Goal: Task Accomplishment & Management: Use online tool/utility

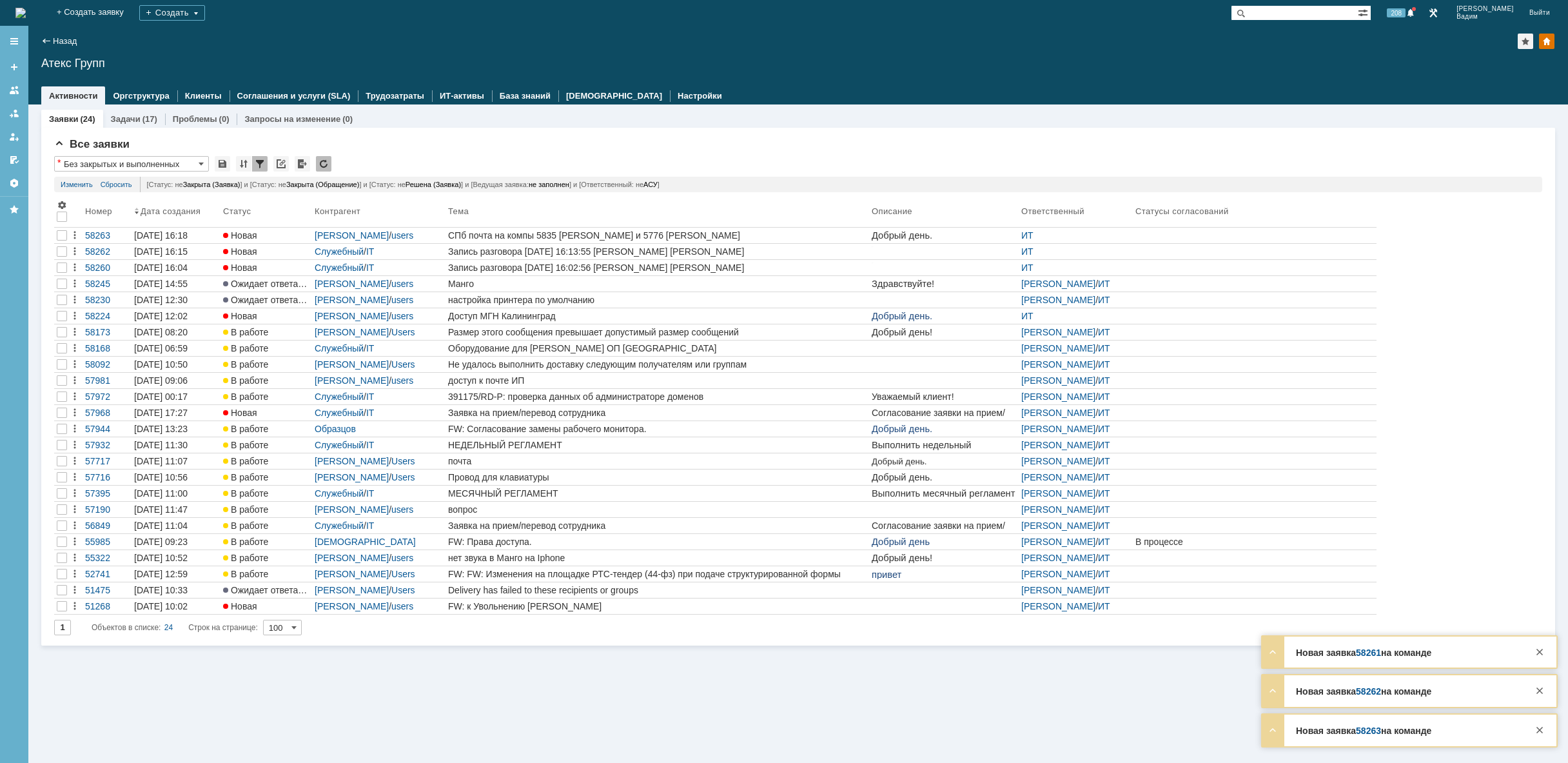
click at [26, 8] on img at bounding box center [21, 13] width 11 height 11
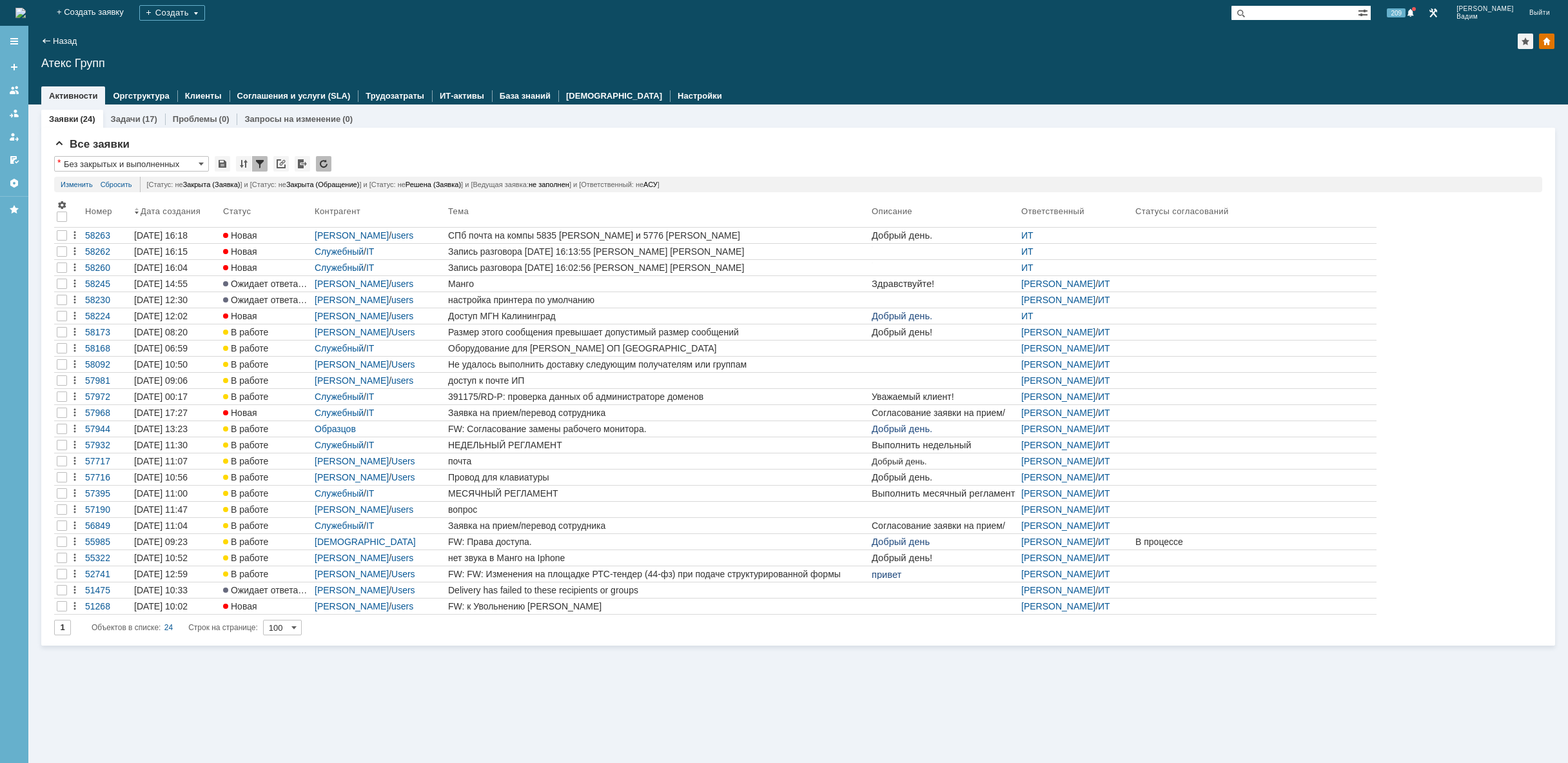
click at [26, 9] on img at bounding box center [21, 13] width 11 height 11
click at [550, 237] on div "СПб почта на компы 5835 [PERSON_NAME] и 5776 [PERSON_NAME]" at bounding box center [657, 236] width 419 height 11
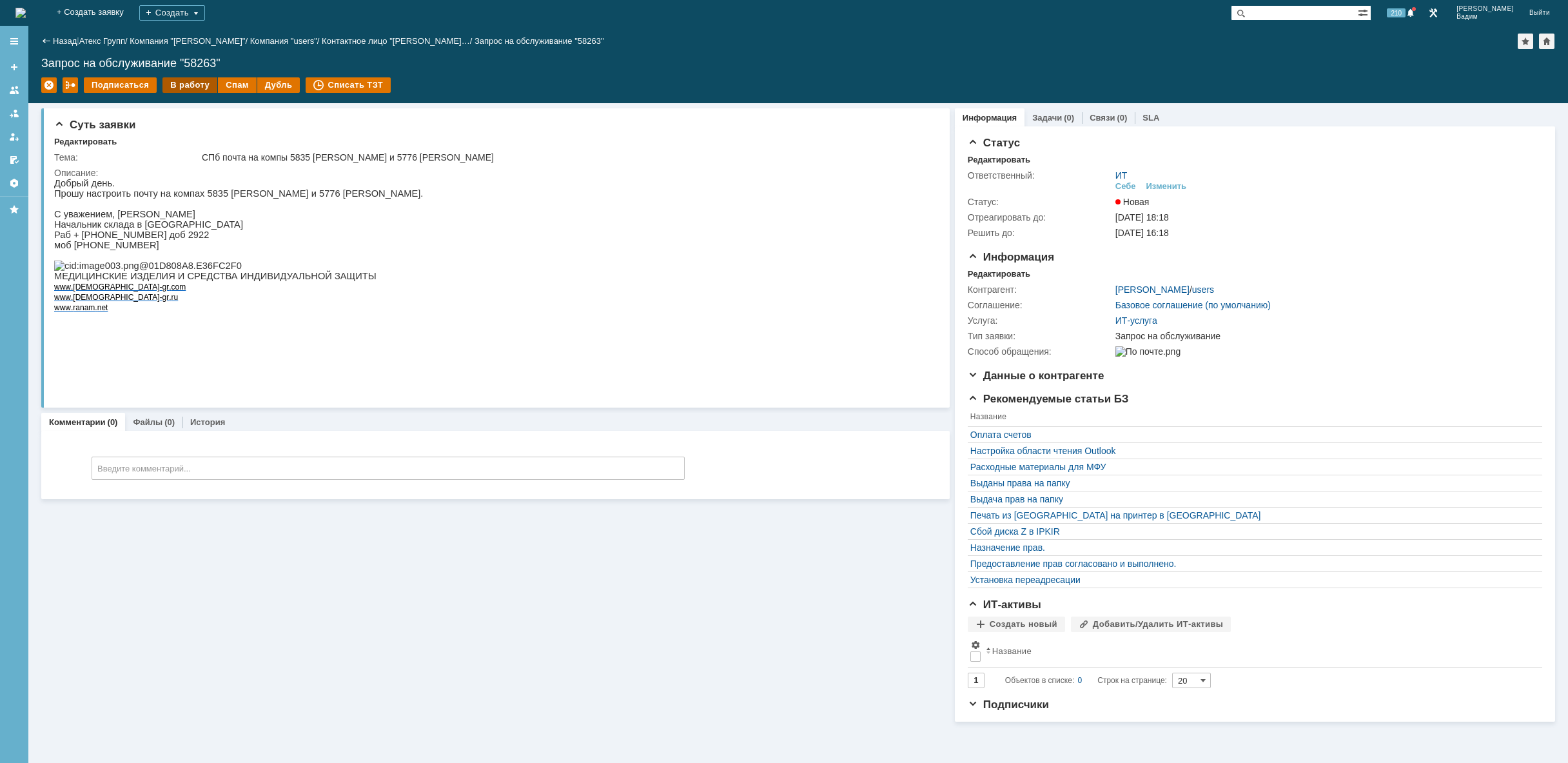
click at [191, 82] on div "В работу" at bounding box center [190, 85] width 55 height 15
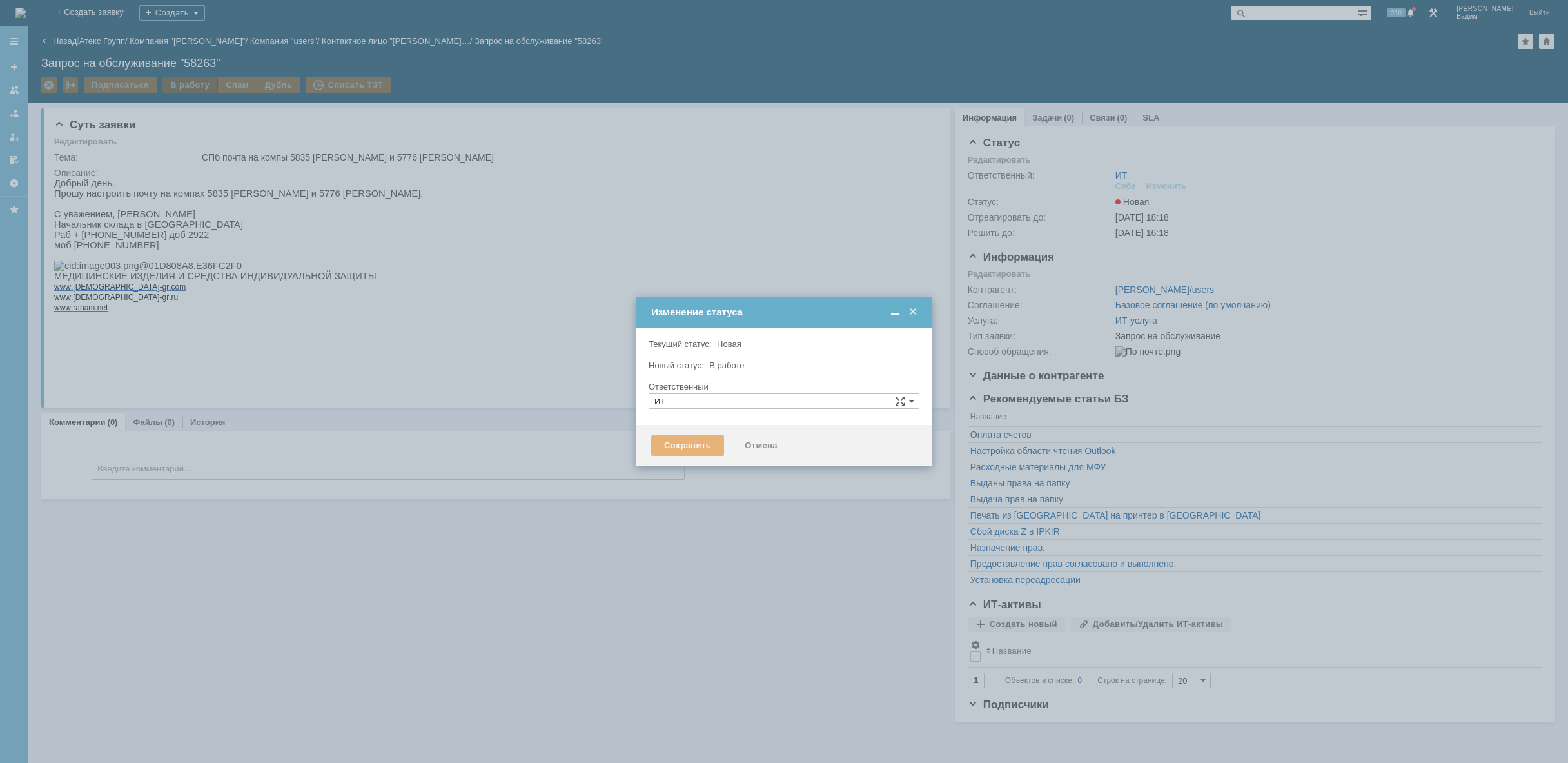
type input "[PERSON_NAME]"
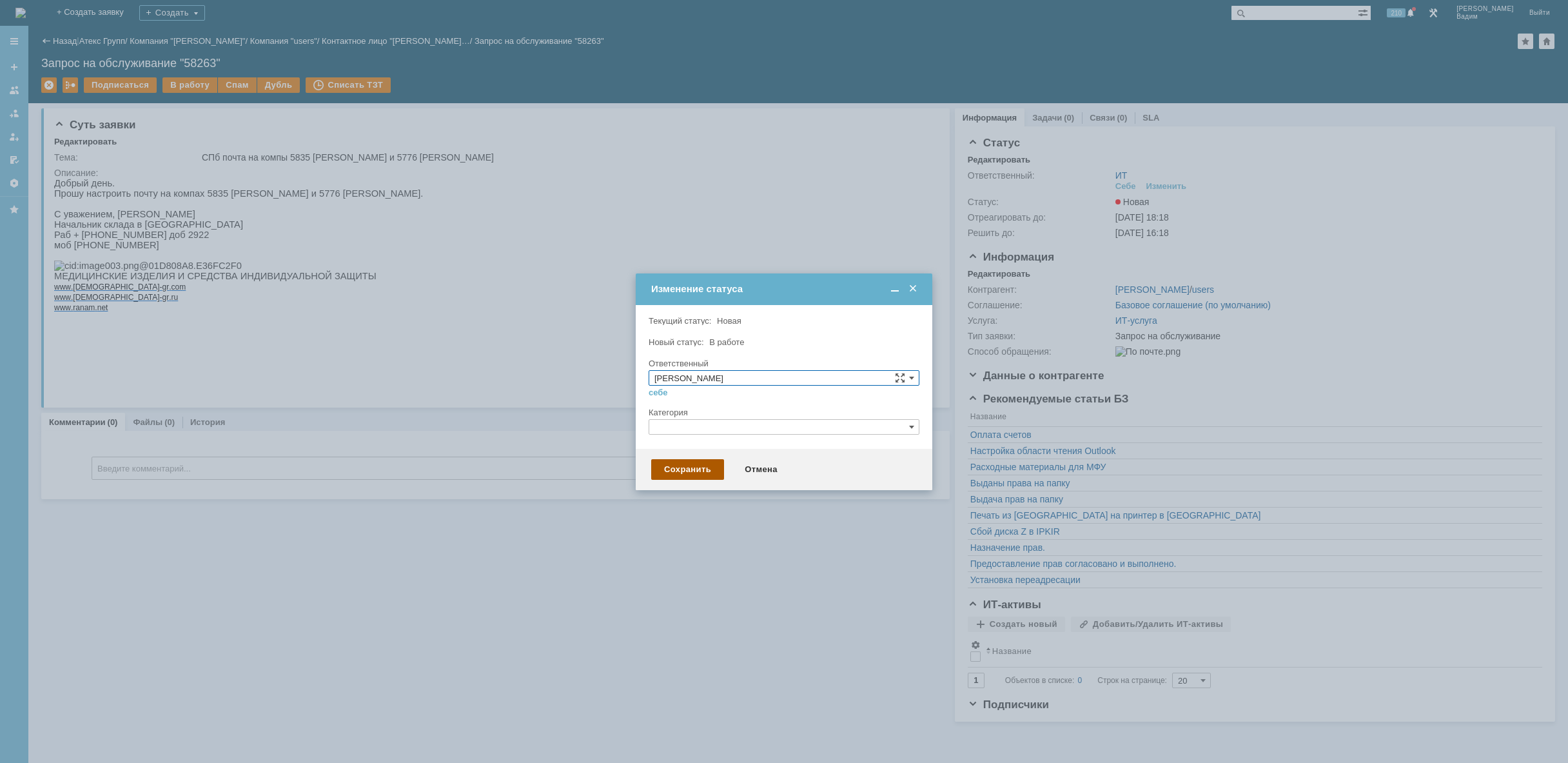
click at [692, 469] on div "Сохранить" at bounding box center [688, 469] width 73 height 21
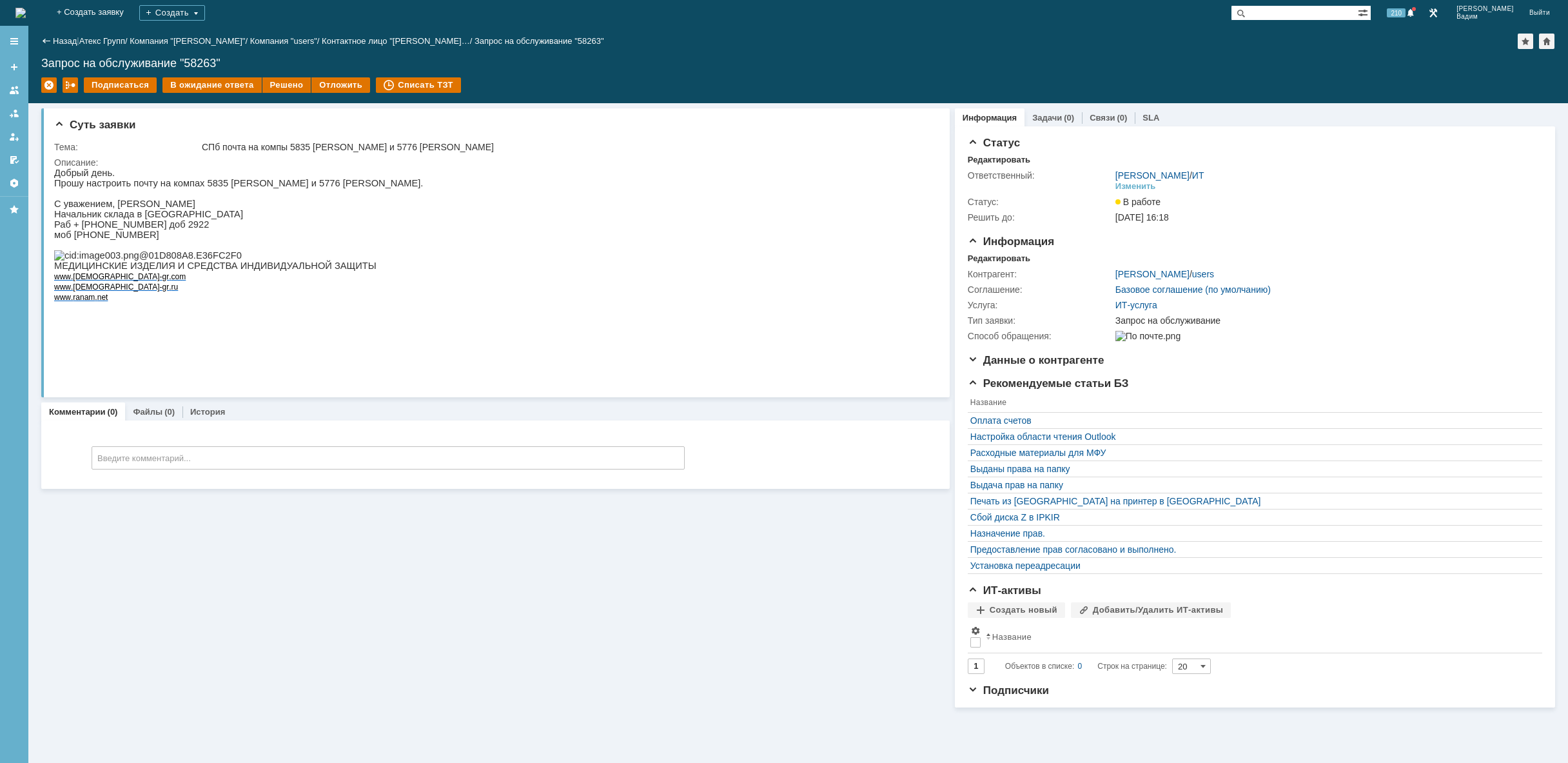
drag, startPoint x: 147, startPoint y: 540, endPoint x: 181, endPoint y: 517, distance: 41.0
click at [147, 540] on div "Суть заявки Тема: СПб почта на компы 5835 [PERSON_NAME] и 5776 [PERSON_NAME] Оп…" at bounding box center [495, 405] width 908 height 604
click at [274, 81] on div "Решено" at bounding box center [287, 85] width 49 height 15
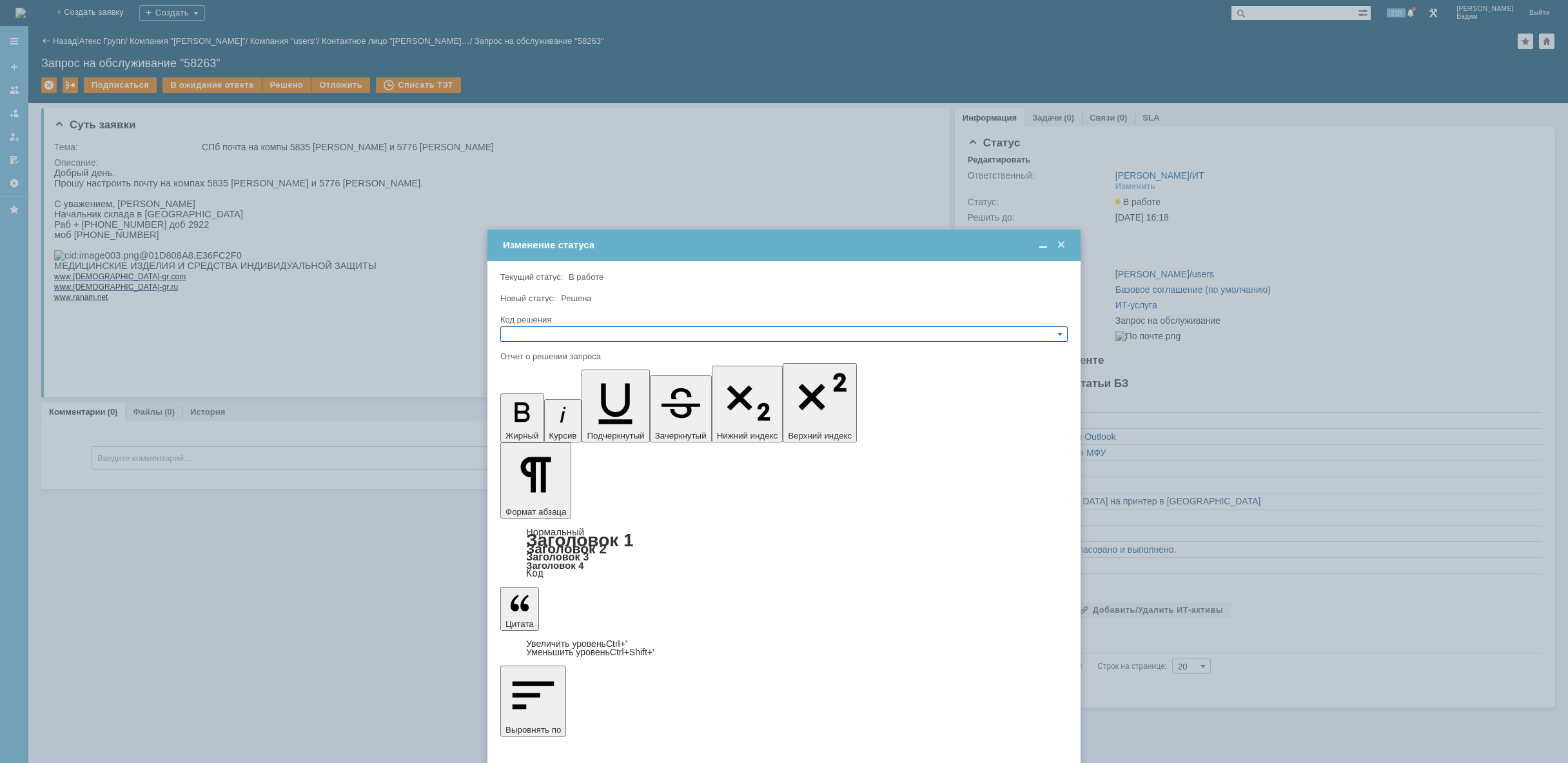
click at [557, 333] on input "text" at bounding box center [784, 334] width 567 height 15
click at [537, 392] on span "Решено" at bounding box center [784, 396] width 556 height 11
type input "Решено"
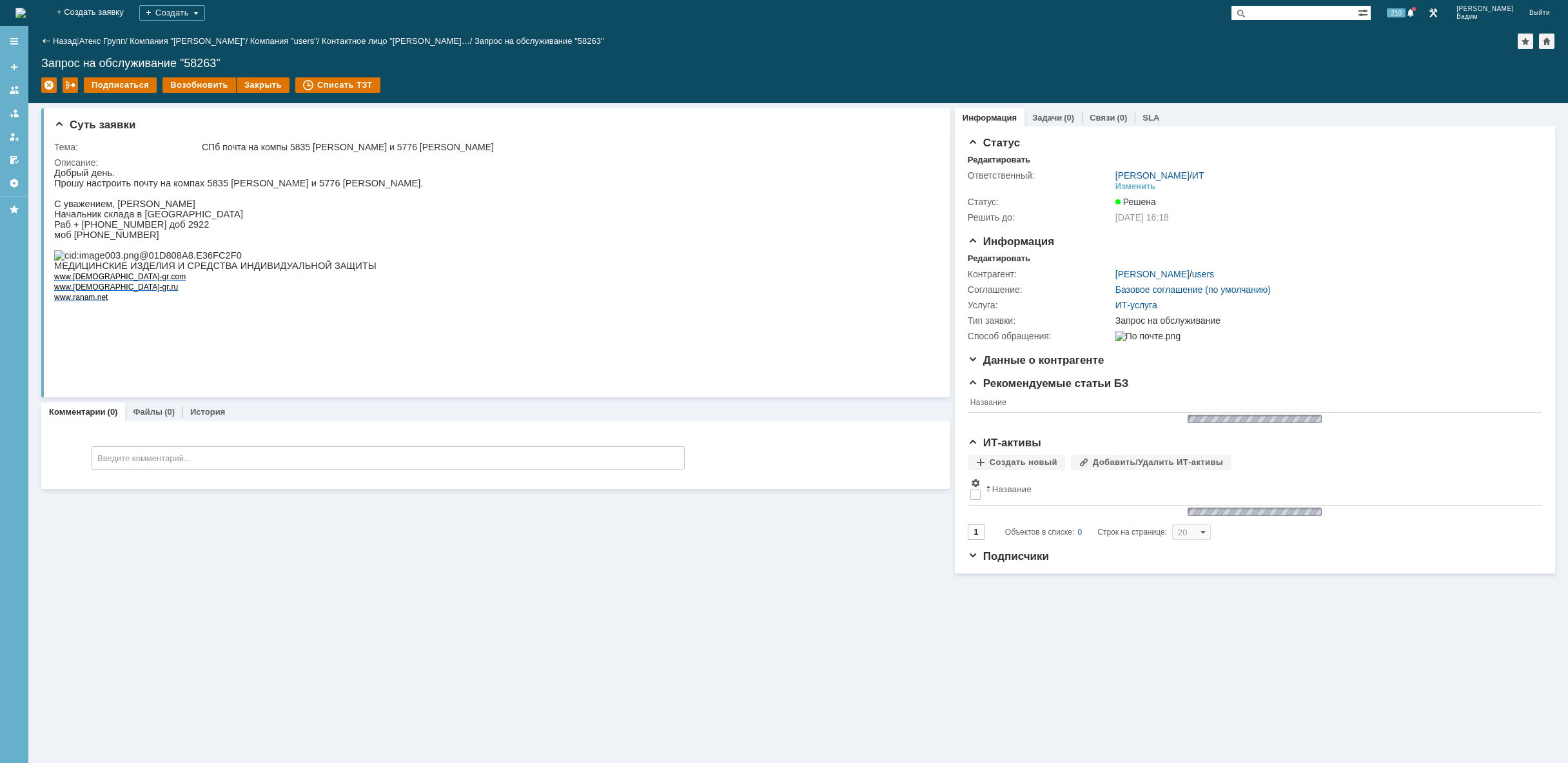
click at [26, 8] on img at bounding box center [21, 13] width 11 height 11
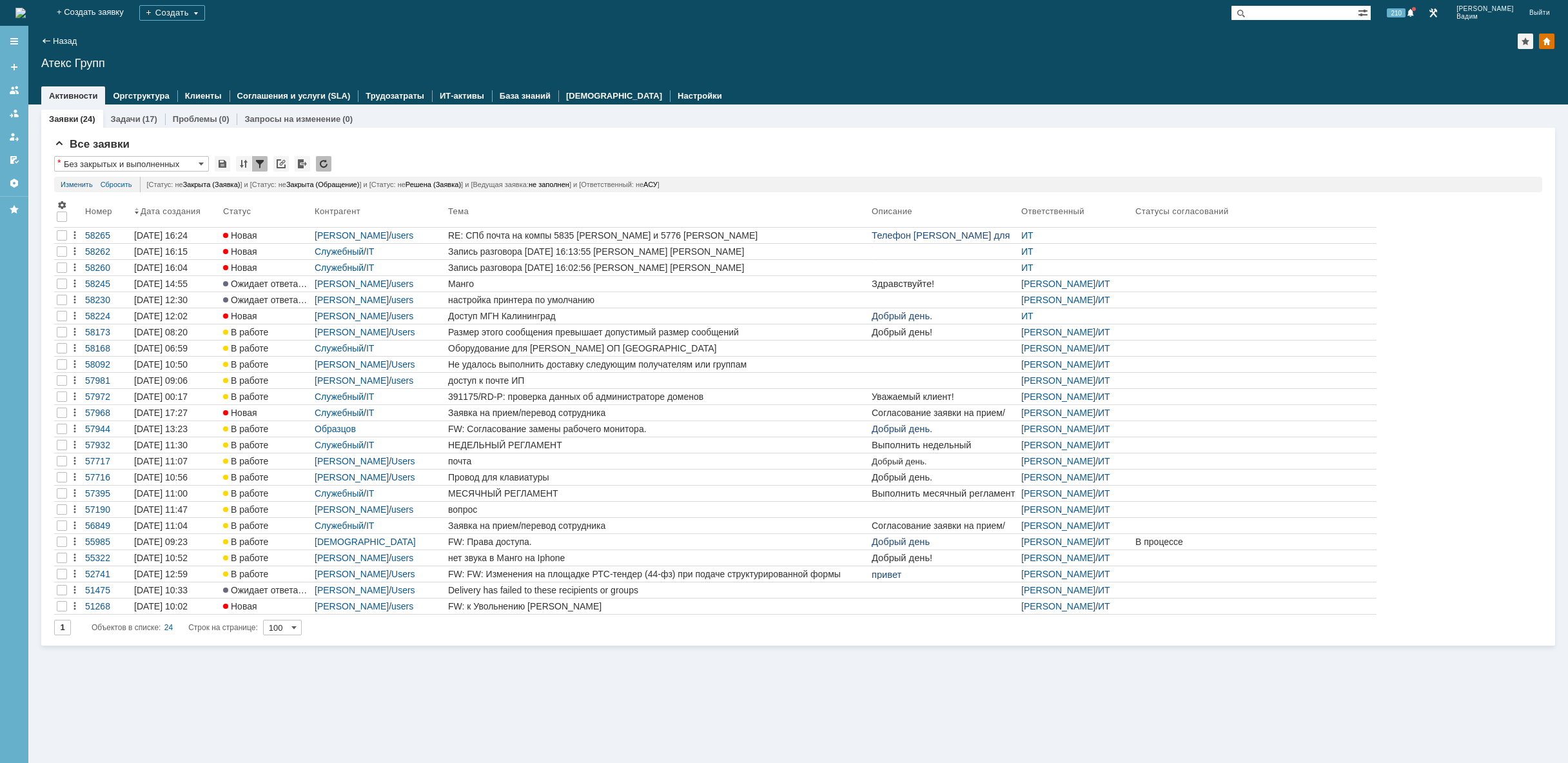
click at [26, 8] on img at bounding box center [21, 13] width 11 height 11
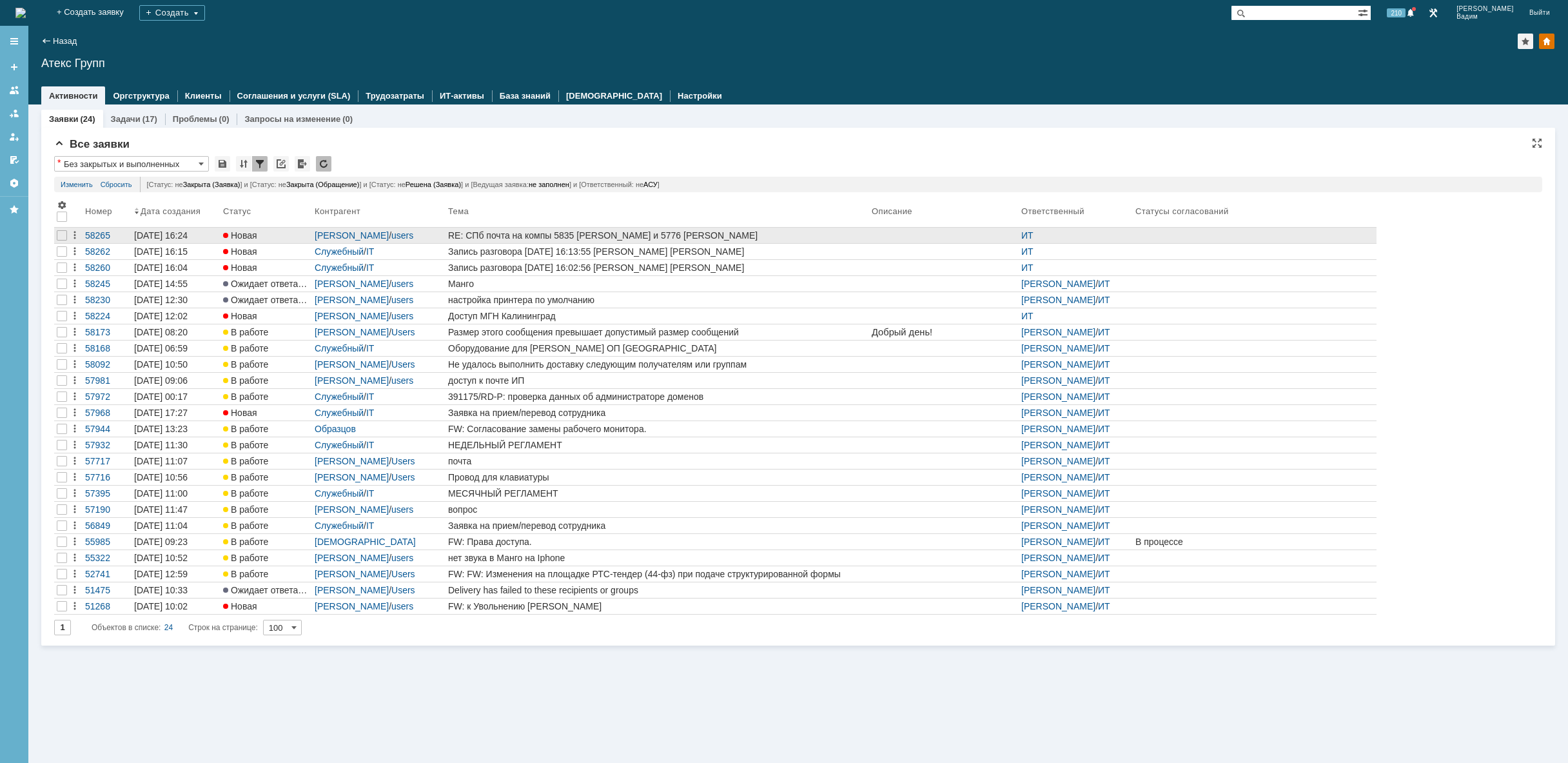
click at [711, 236] on div "RE: СПб почта на компы 5835 [PERSON_NAME] и 5776 [PERSON_NAME]" at bounding box center [657, 236] width 419 height 11
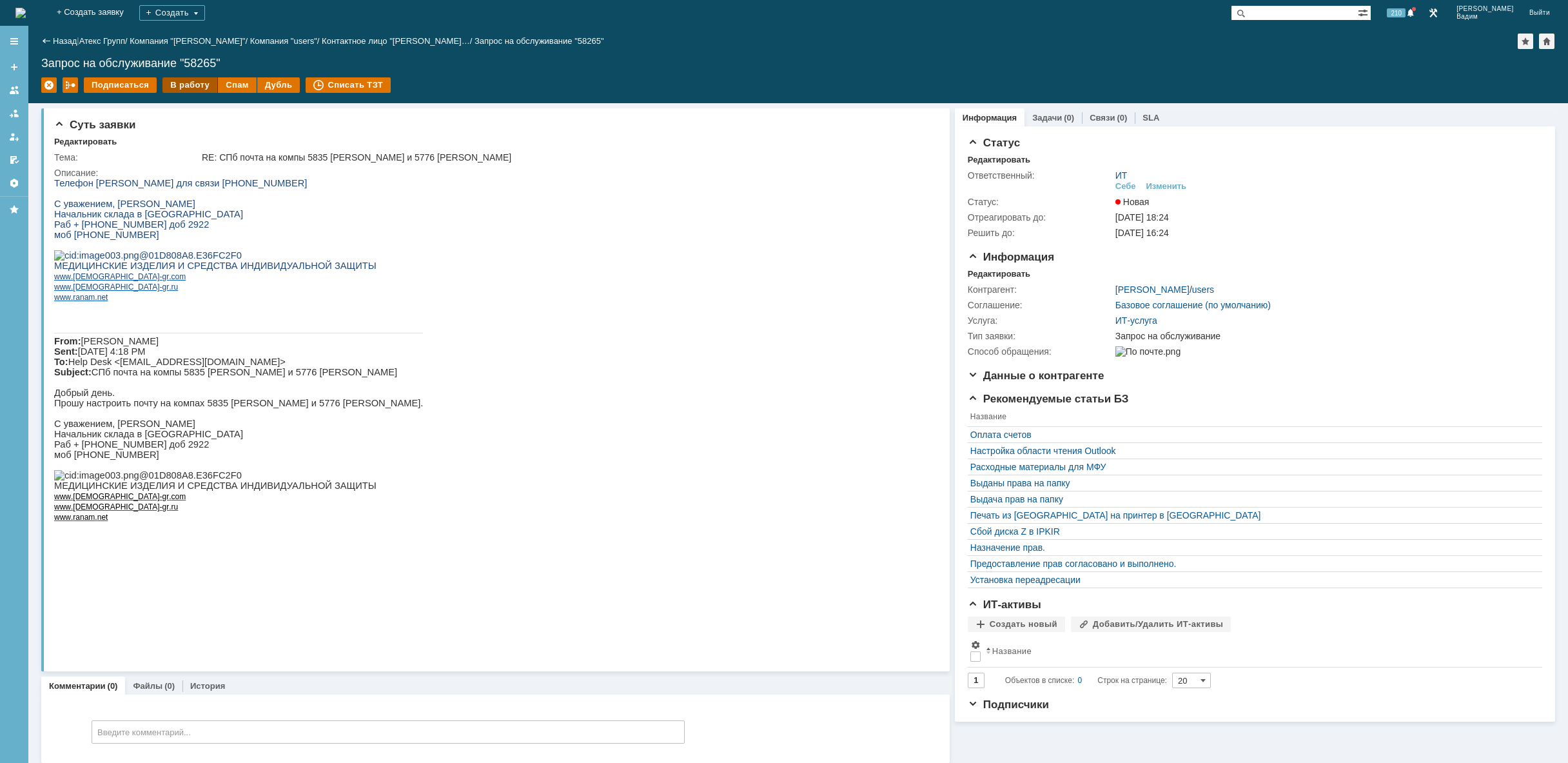
click at [190, 84] on div "В работу" at bounding box center [190, 85] width 55 height 15
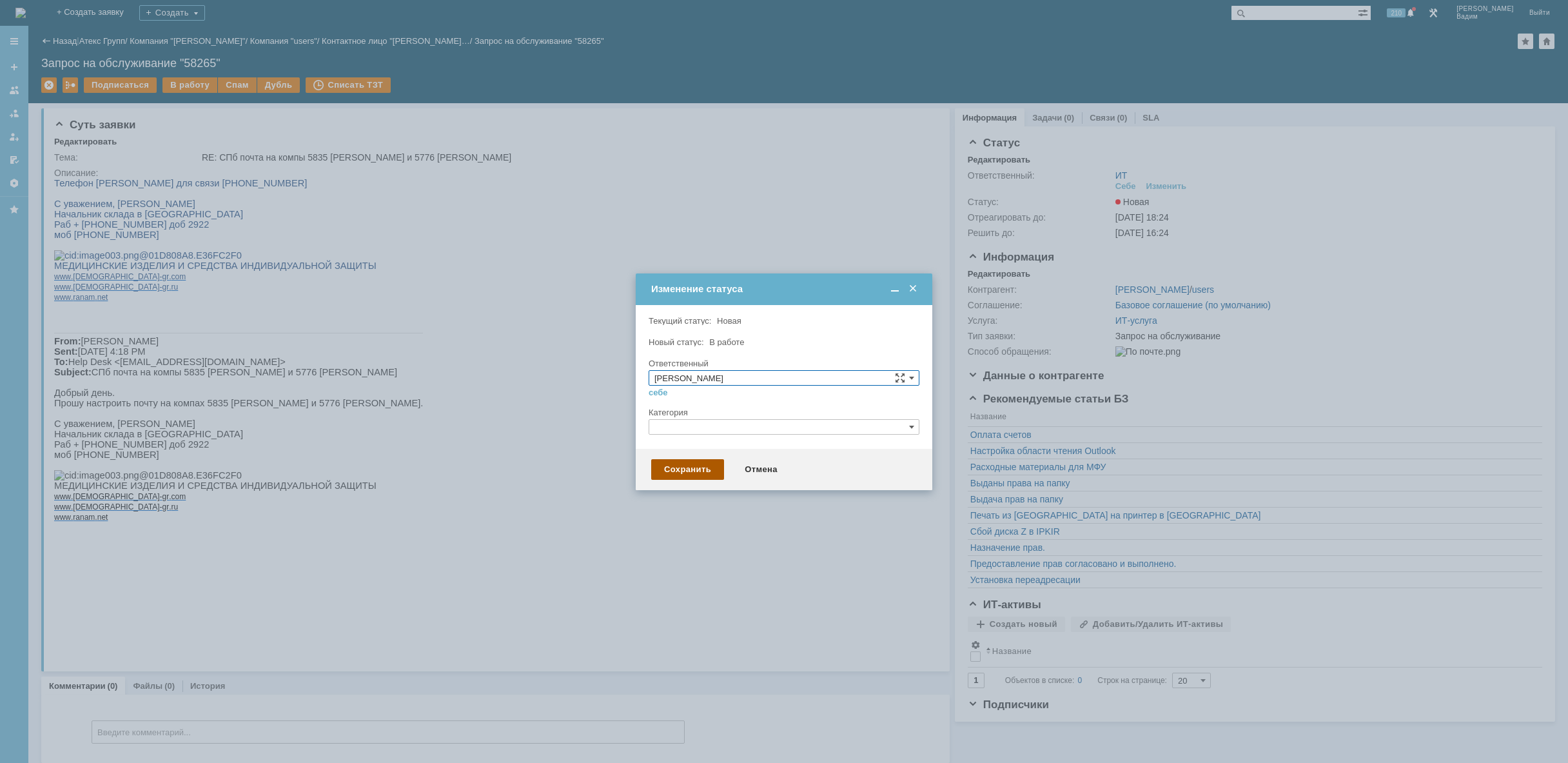
click at [686, 468] on div "Сохранить" at bounding box center [688, 469] width 73 height 21
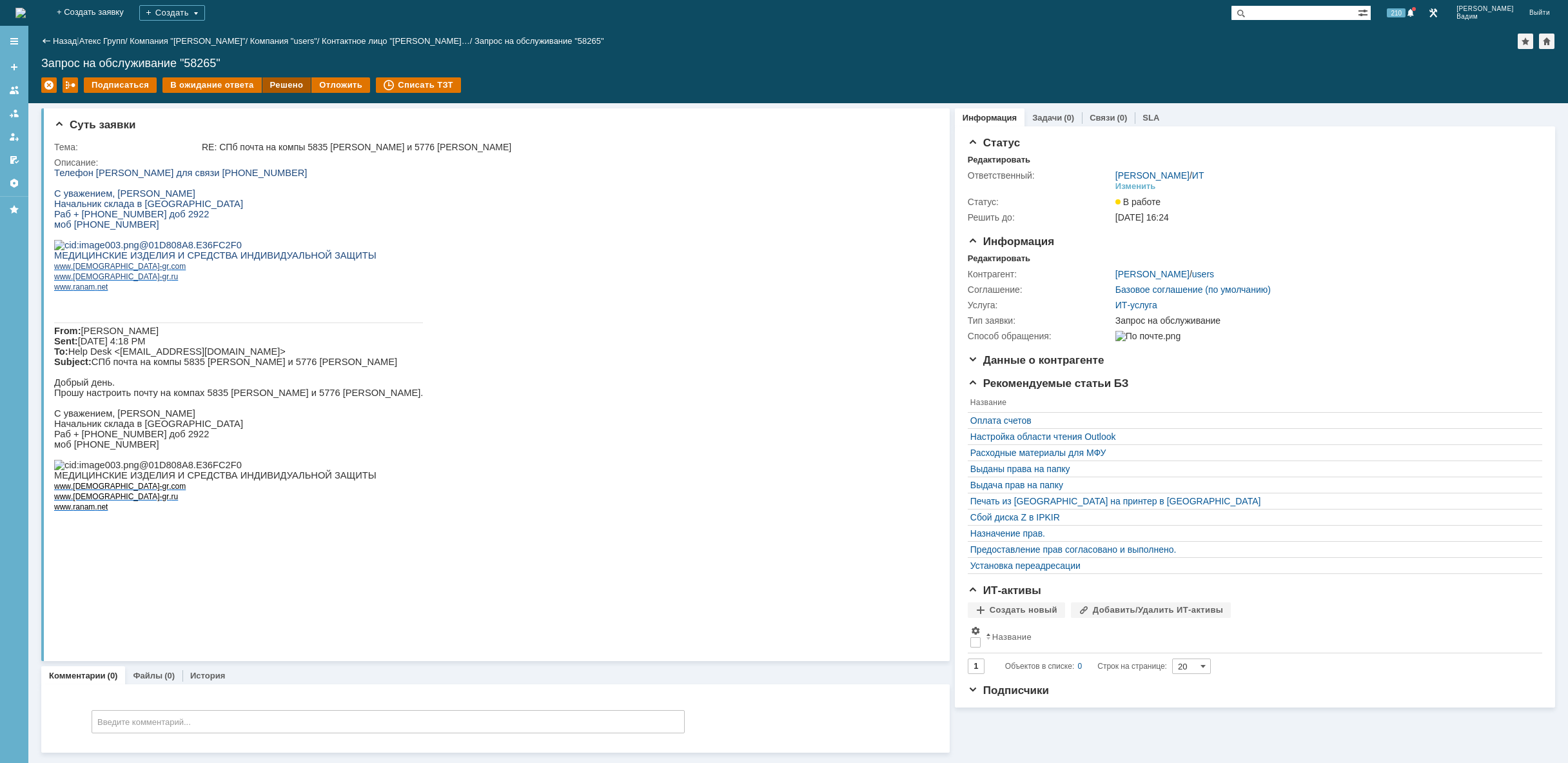
click at [284, 85] on div "Решено" at bounding box center [287, 85] width 49 height 15
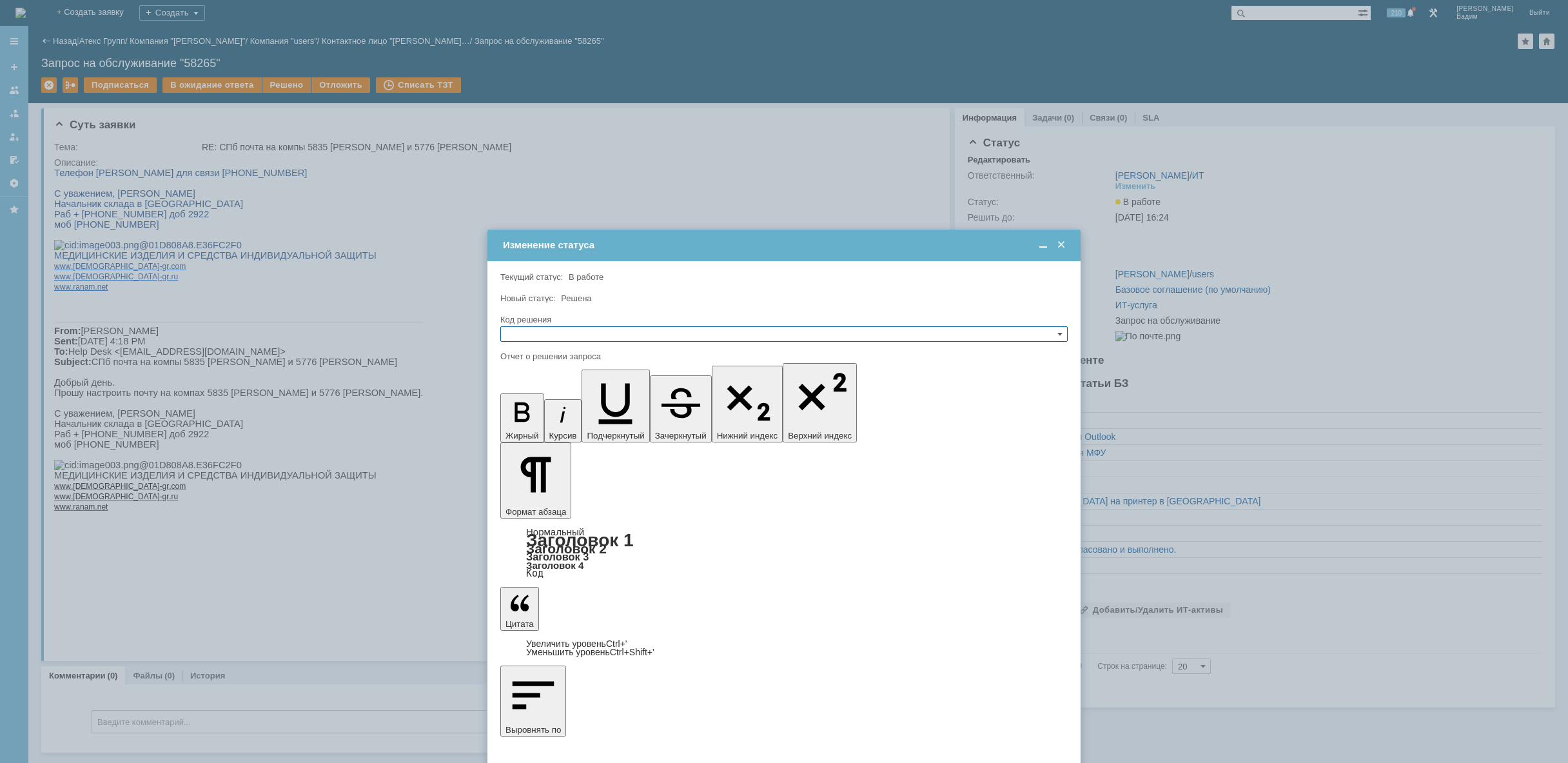
click at [647, 332] on input "text" at bounding box center [784, 334] width 567 height 15
click at [576, 392] on span "Решено" at bounding box center [784, 396] width 556 height 11
type input "Решено"
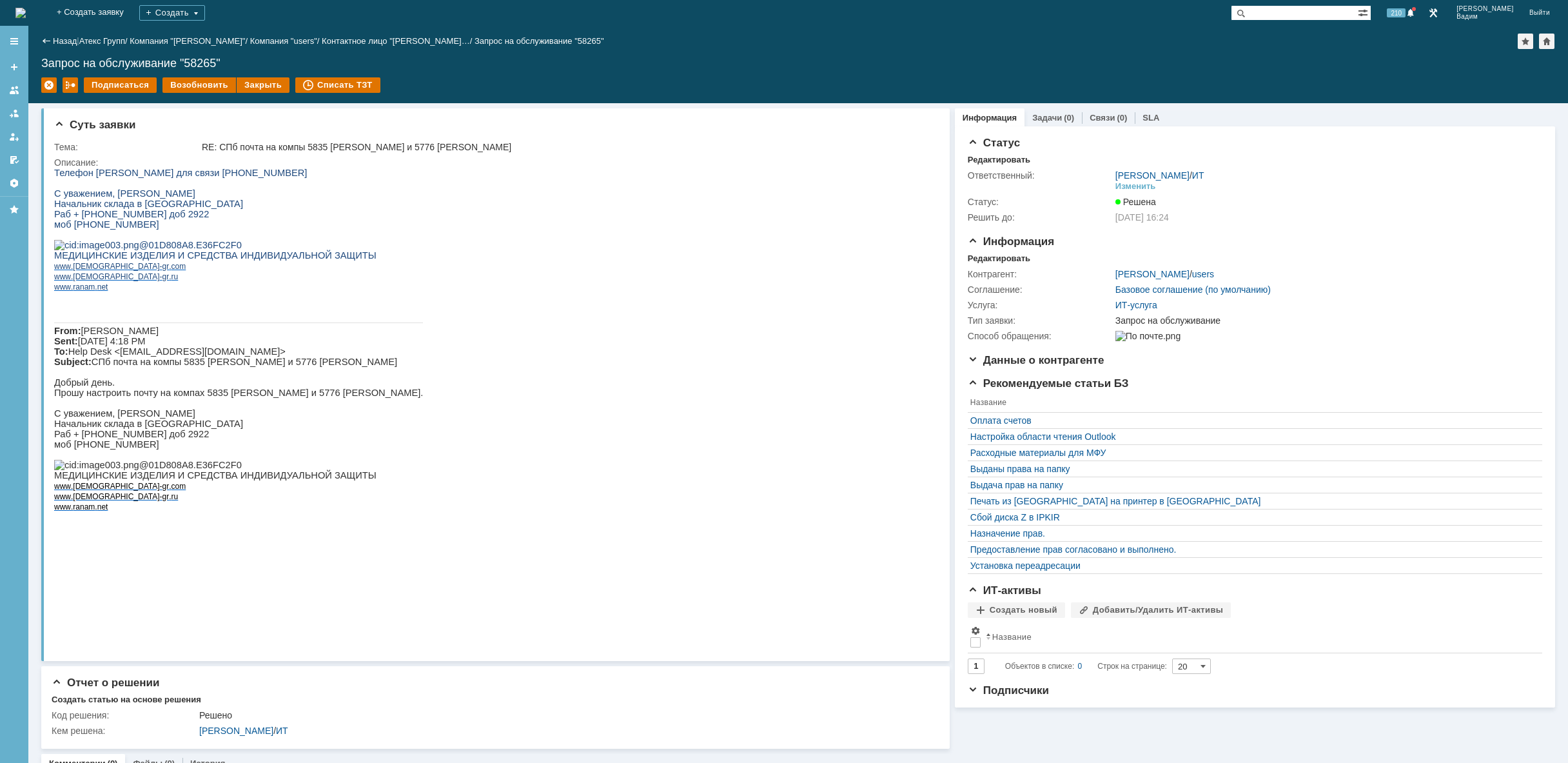
click at [26, 8] on img at bounding box center [21, 13] width 11 height 11
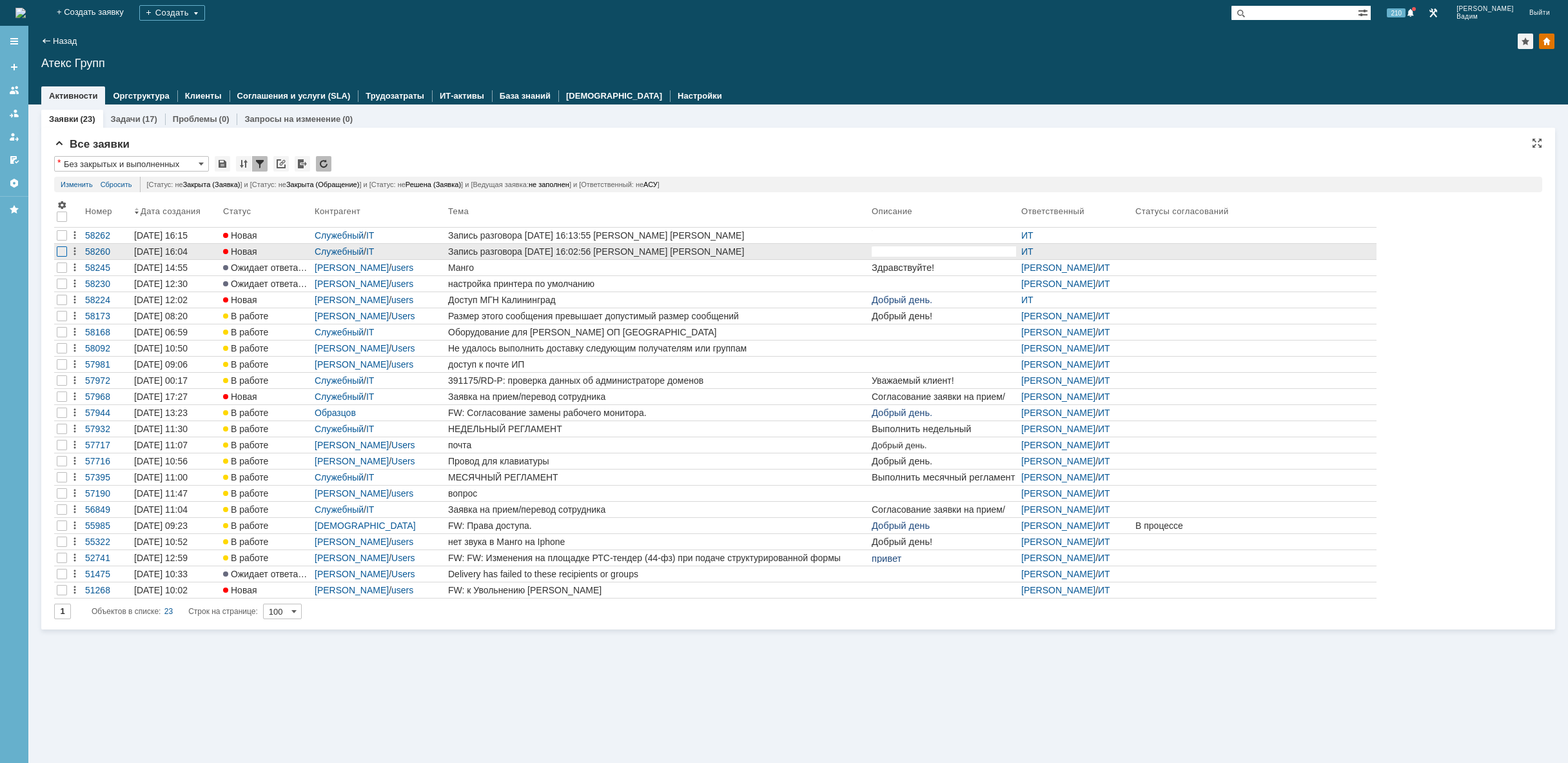
click at [66, 252] on div at bounding box center [62, 252] width 11 height 11
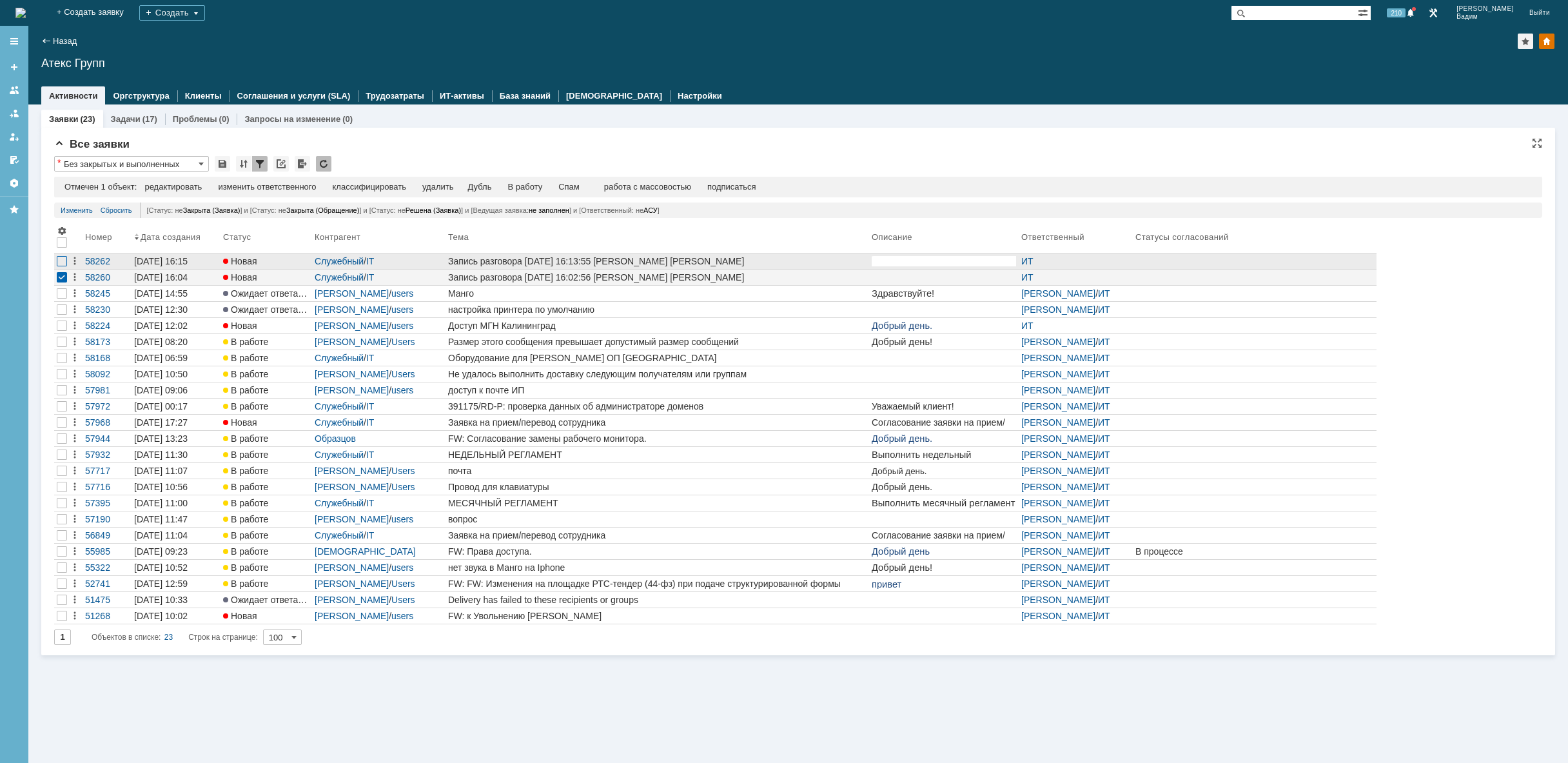
click at [62, 259] on div at bounding box center [62, 262] width 11 height 11
click at [416, 182] on div "редактировать массовое редактирование изменить ответственного классифицировать …" at bounding box center [395, 187] width 482 height 11
click at [419, 189] on div "удалить" at bounding box center [410, 187] width 31 height 11
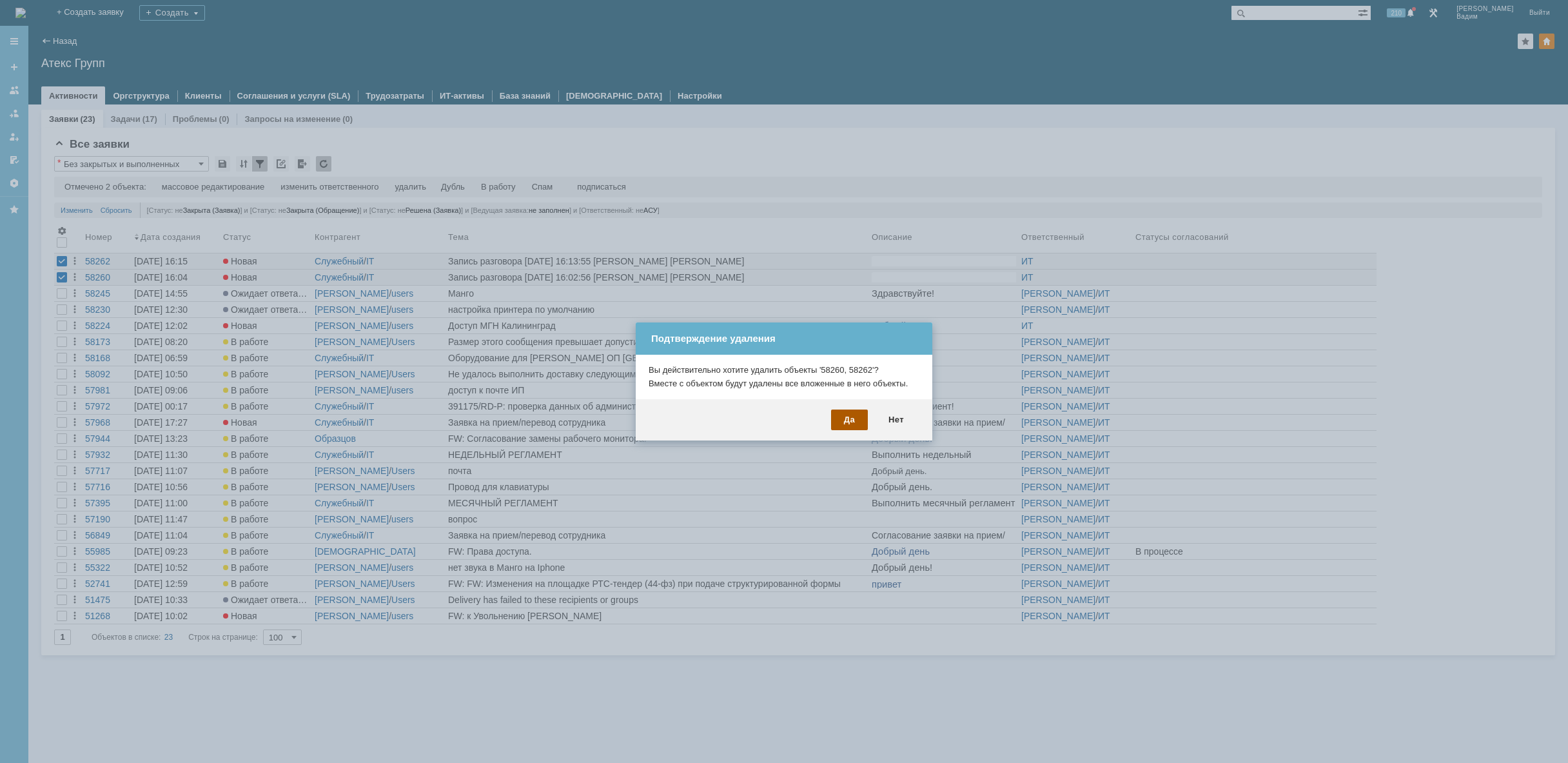
click at [856, 417] on div "Да" at bounding box center [850, 420] width 37 height 21
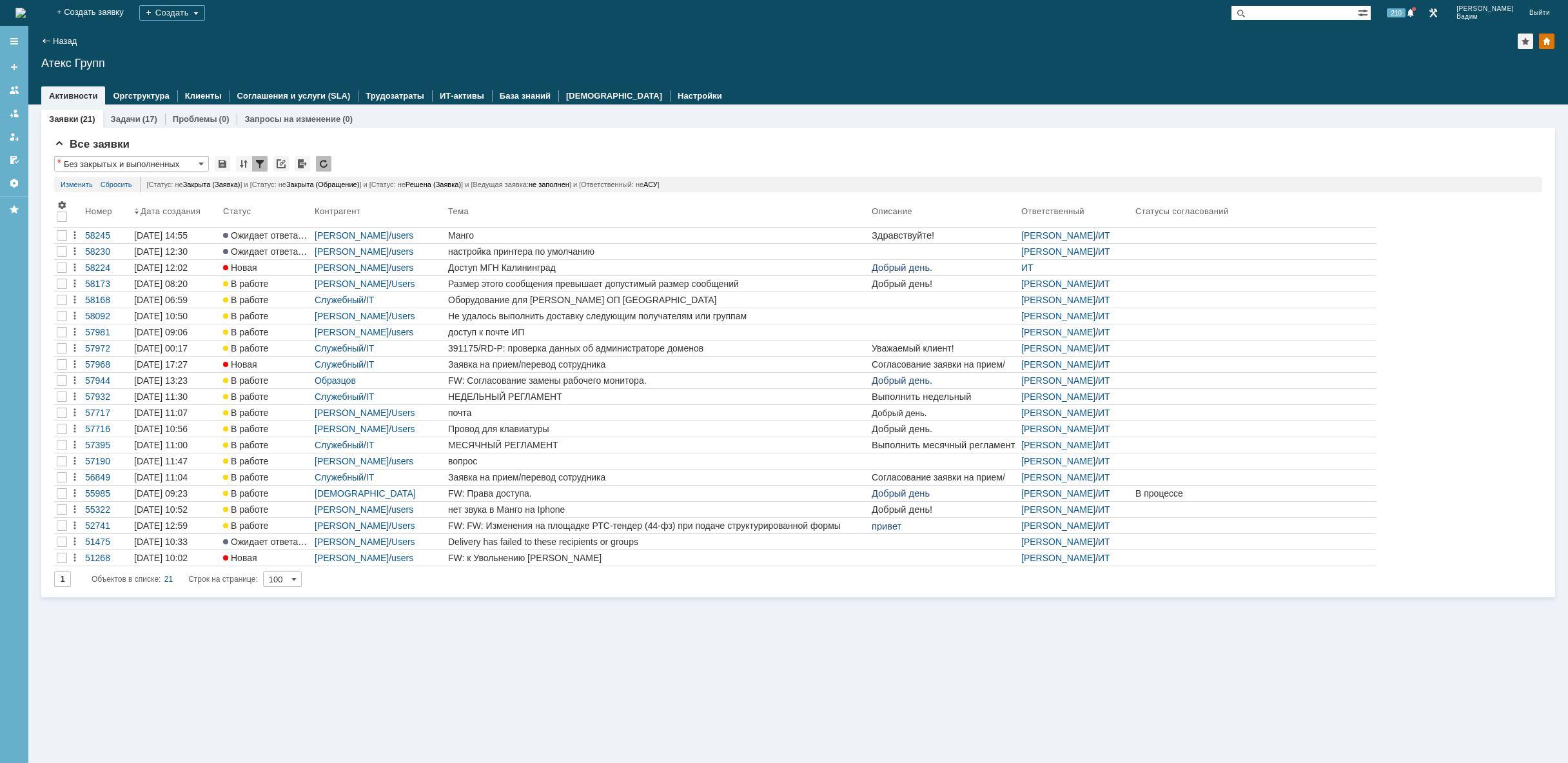
click at [506, 599] on div "Заявки (21) Задачи (17) Проблемы (0) Запросы на изменение (0) Все заявки * Без …" at bounding box center [798, 353] width 1540 height 498
click at [26, 17] on img at bounding box center [21, 13] width 11 height 11
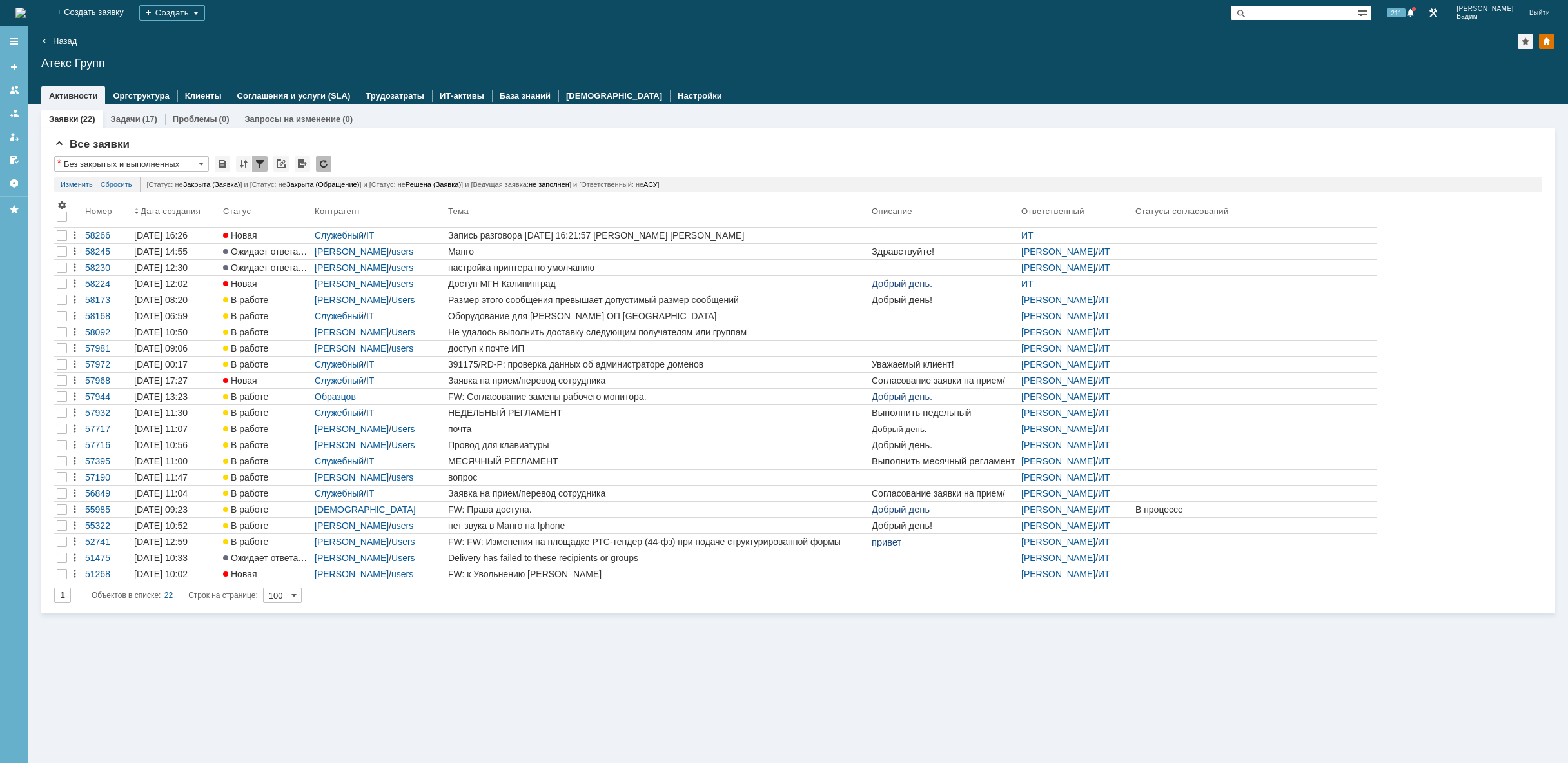
click at [26, 11] on img at bounding box center [21, 13] width 11 height 11
